Goal: Transaction & Acquisition: Purchase product/service

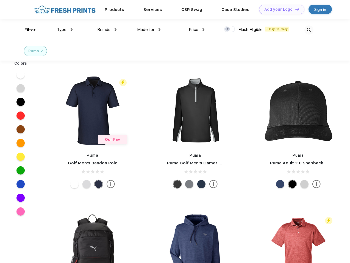
scroll to position [0, 0]
click at [279, 9] on link "Add your Logo Design Tool" at bounding box center [281, 10] width 45 height 10
click at [0, 0] on div "Design Tool" at bounding box center [0, 0] width 0 height 0
click at [294, 9] on link "Add your Logo Design Tool" at bounding box center [281, 10] width 45 height 10
click at [26, 30] on div "Filter" at bounding box center [29, 30] width 11 height 6
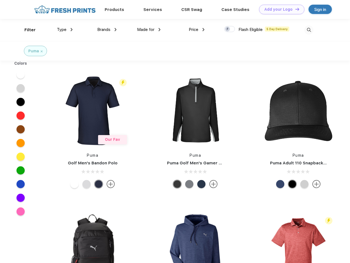
click at [65, 30] on span "Type" at bounding box center [62, 29] width 10 height 5
click at [107, 30] on span "Brands" at bounding box center [103, 29] width 13 height 5
click at [149, 30] on span "Made for" at bounding box center [145, 29] width 17 height 5
click at [196, 30] on span "Price" at bounding box center [194, 29] width 10 height 5
click at [229, 29] on div at bounding box center [229, 29] width 11 height 6
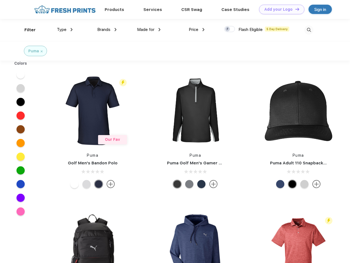
click at [227, 29] on input "checkbox" at bounding box center [226, 28] width 4 height 4
click at [308, 30] on img at bounding box center [308, 30] width 9 height 9
